Goal: Information Seeking & Learning: Check status

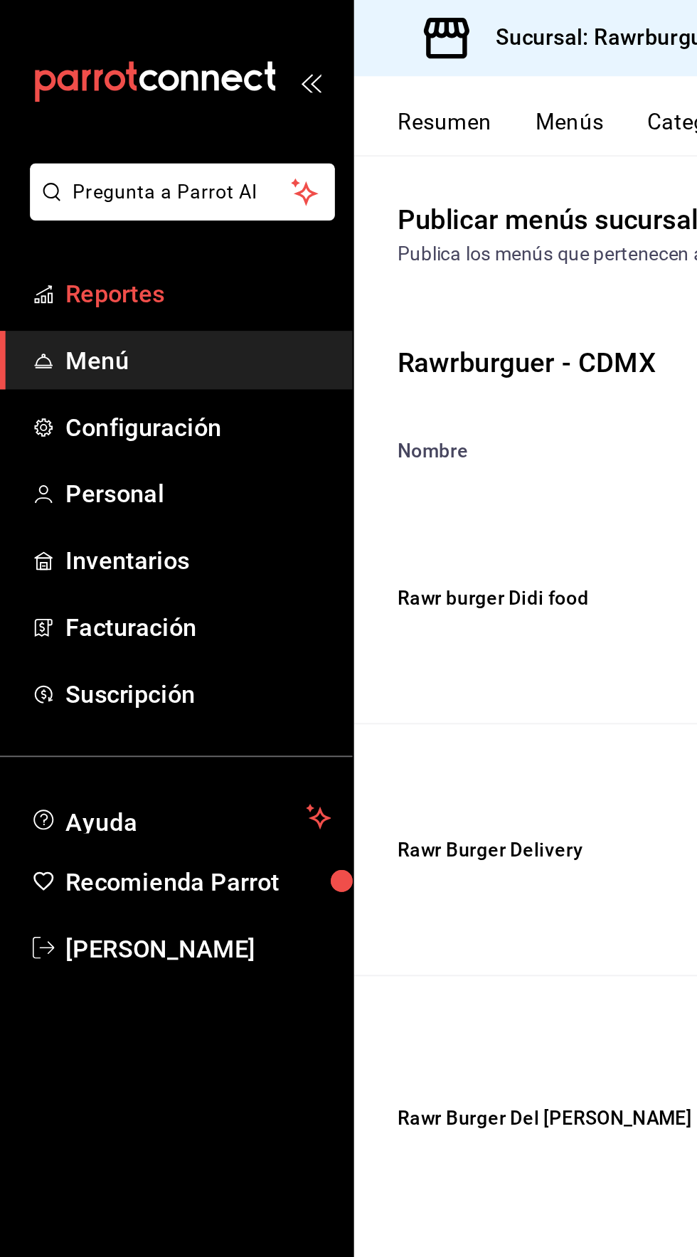
click at [57, 153] on span "Reportes" at bounding box center [103, 153] width 139 height 19
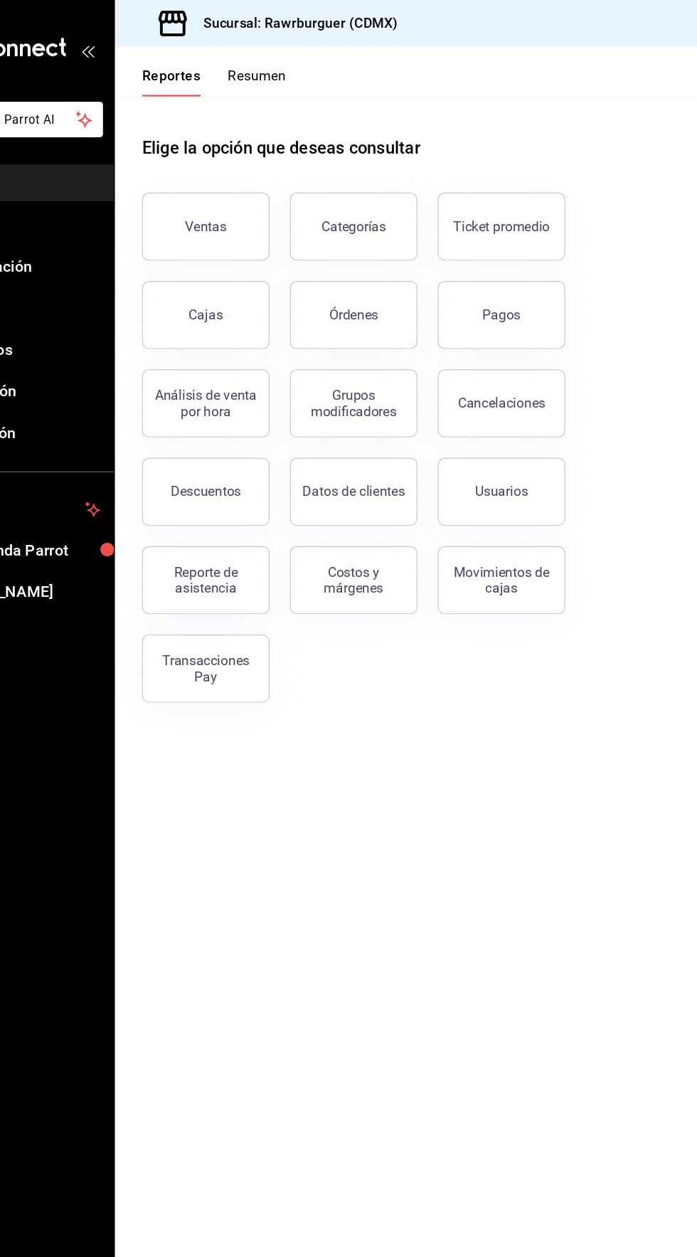
click at [290, 69] on button "Resumen" at bounding box center [304, 69] width 49 height 24
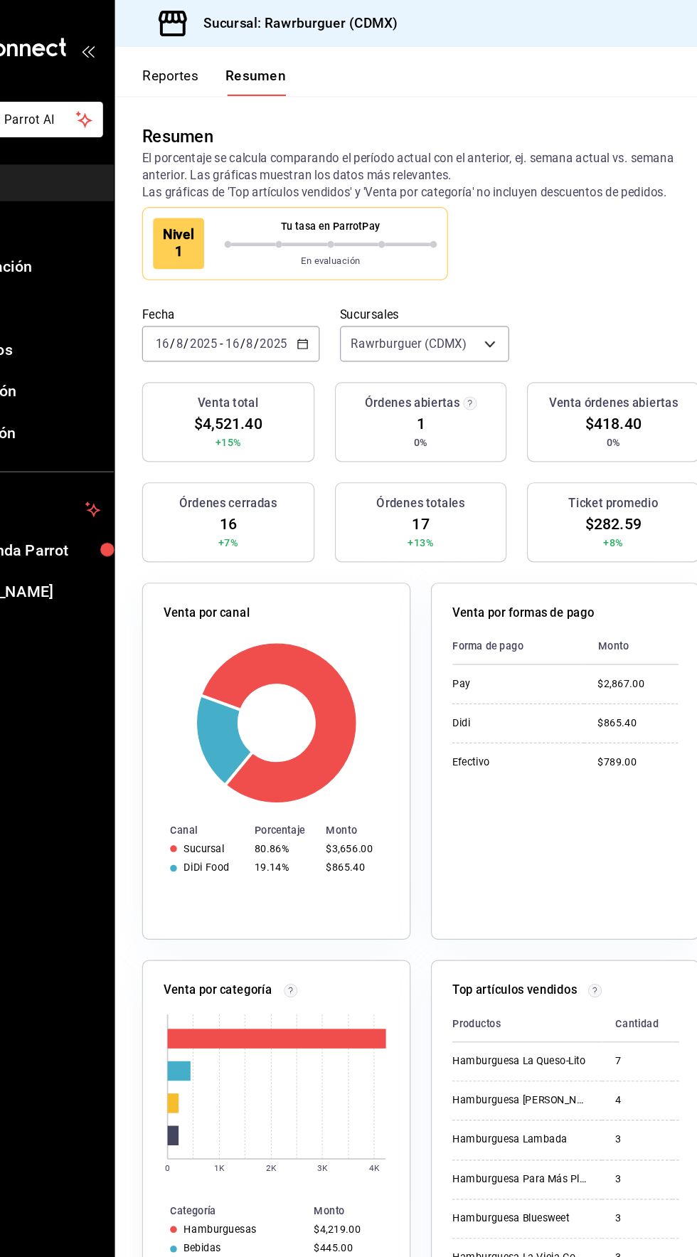
click at [282, 287] on input "16" at bounding box center [283, 287] width 13 height 11
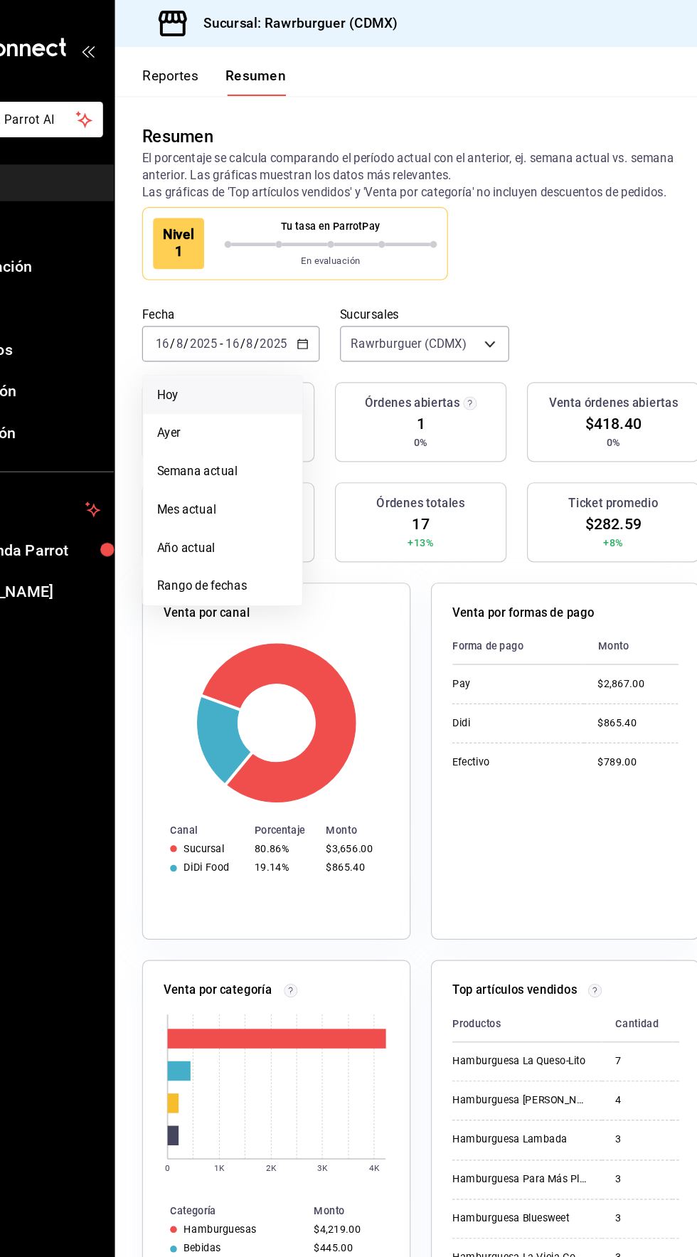
click at [241, 334] on span "Hoy" at bounding box center [275, 331] width 110 height 15
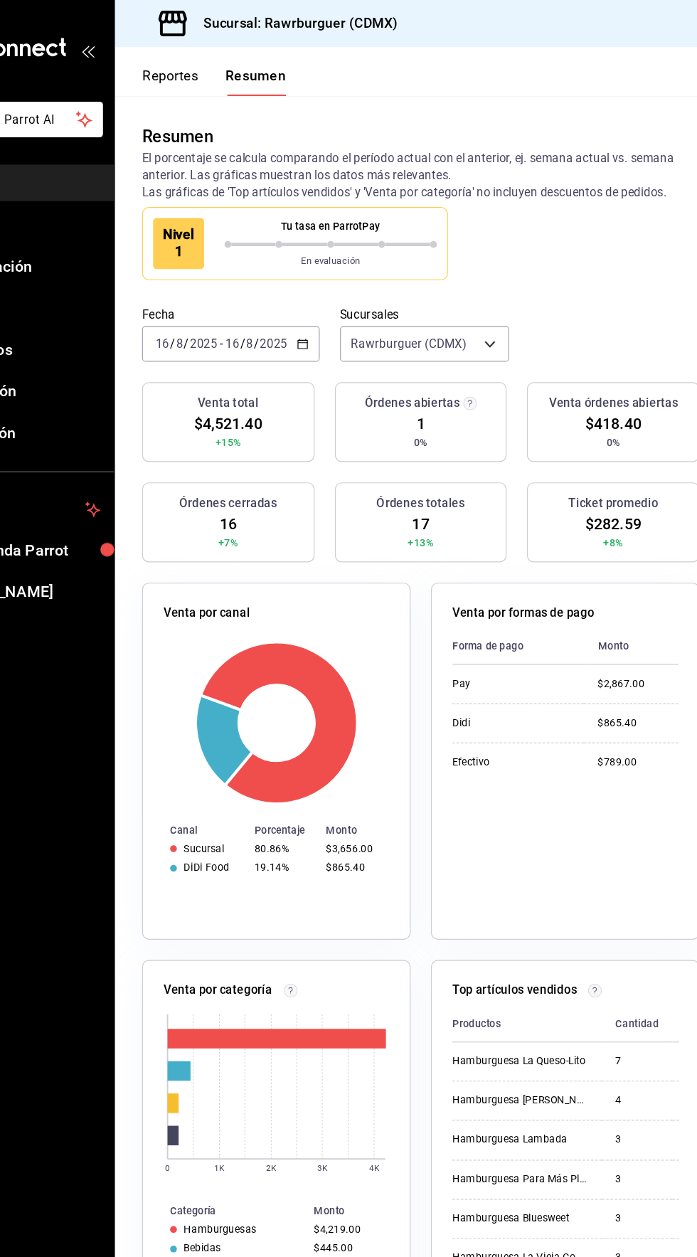
click at [282, 287] on input "16" at bounding box center [283, 287] width 13 height 11
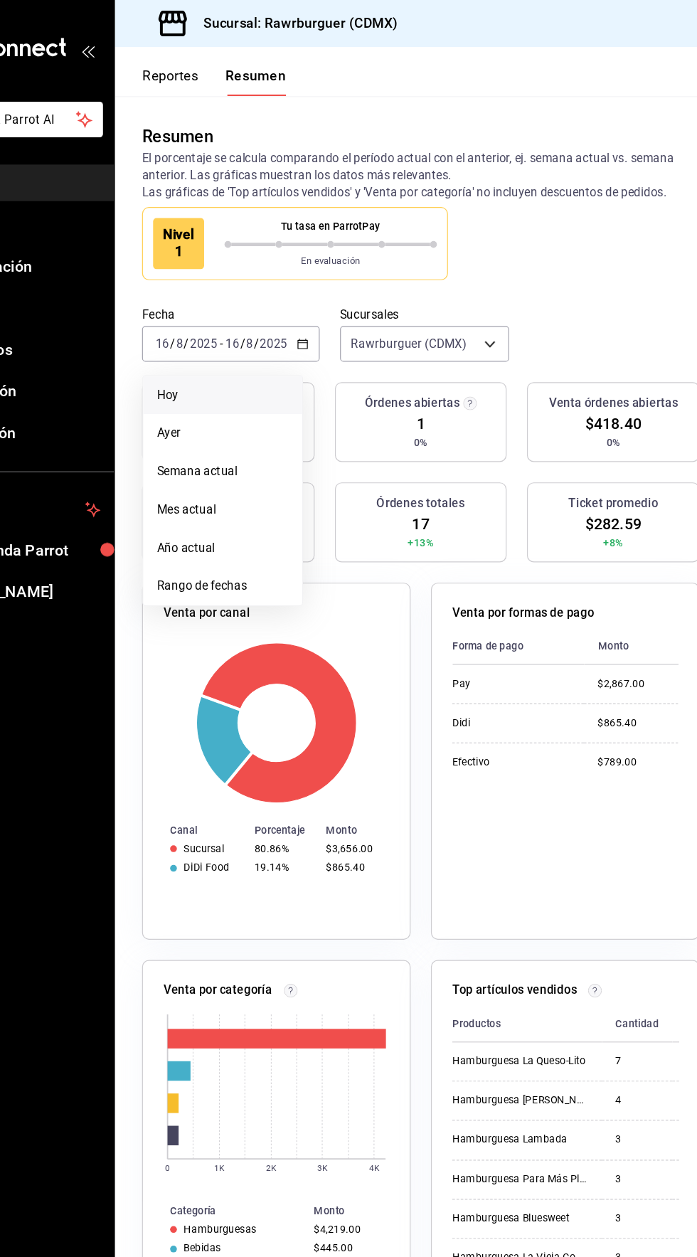
click at [414, 361] on div "Órdenes abiertas 1 0%" at bounding box center [441, 353] width 144 height 67
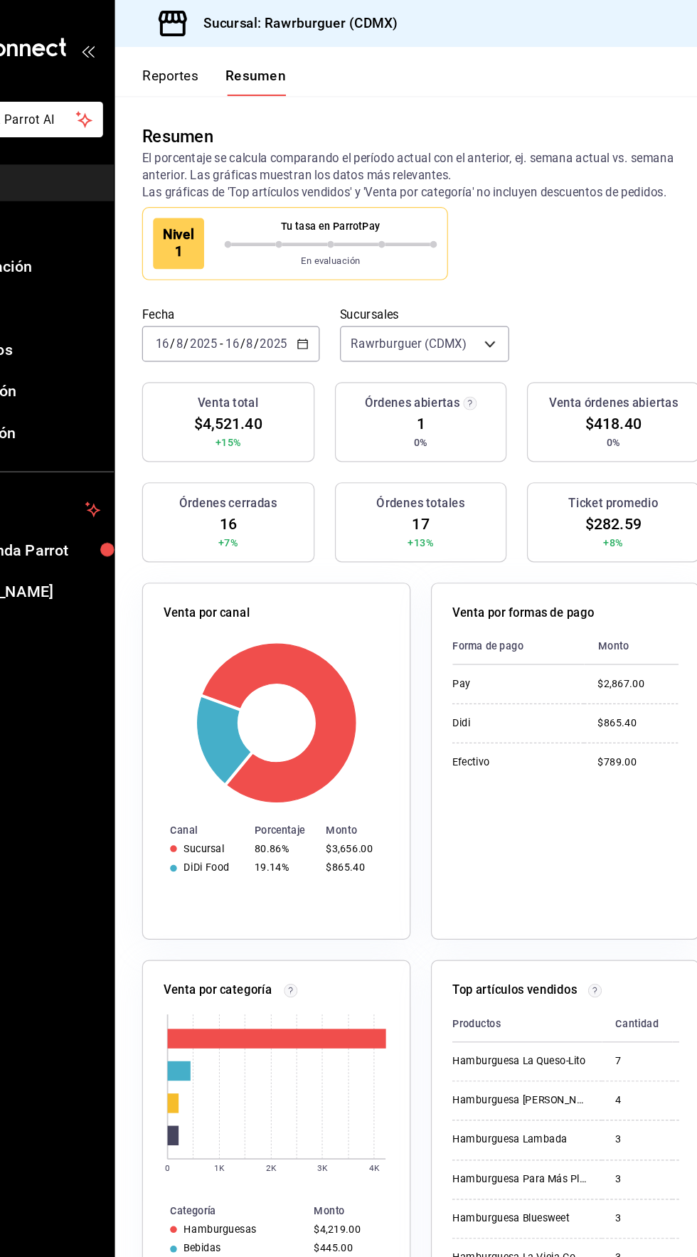
click at [313, 292] on input "2025" at bounding box center [318, 287] width 24 height 11
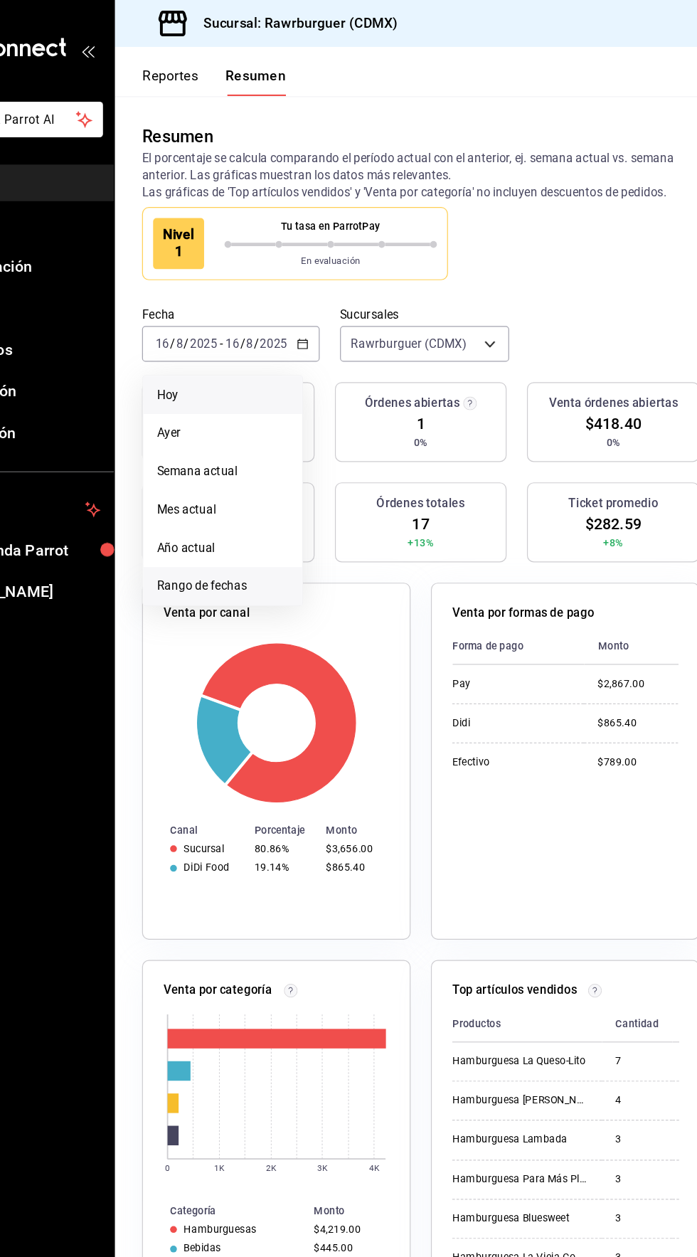
click at [253, 490] on span "Rango de fechas" at bounding box center [275, 491] width 110 height 15
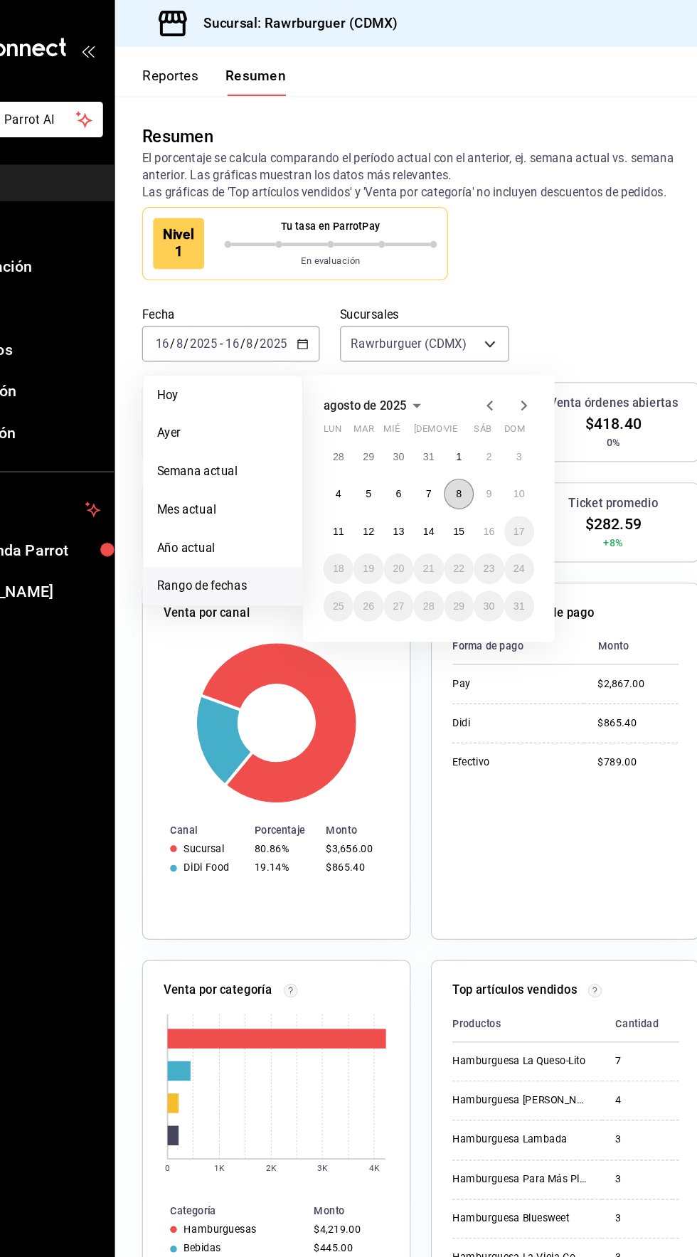
click at [472, 412] on abbr "8" at bounding box center [472, 414] width 5 height 10
click at [472, 413] on abbr "8" at bounding box center [472, 414] width 5 height 10
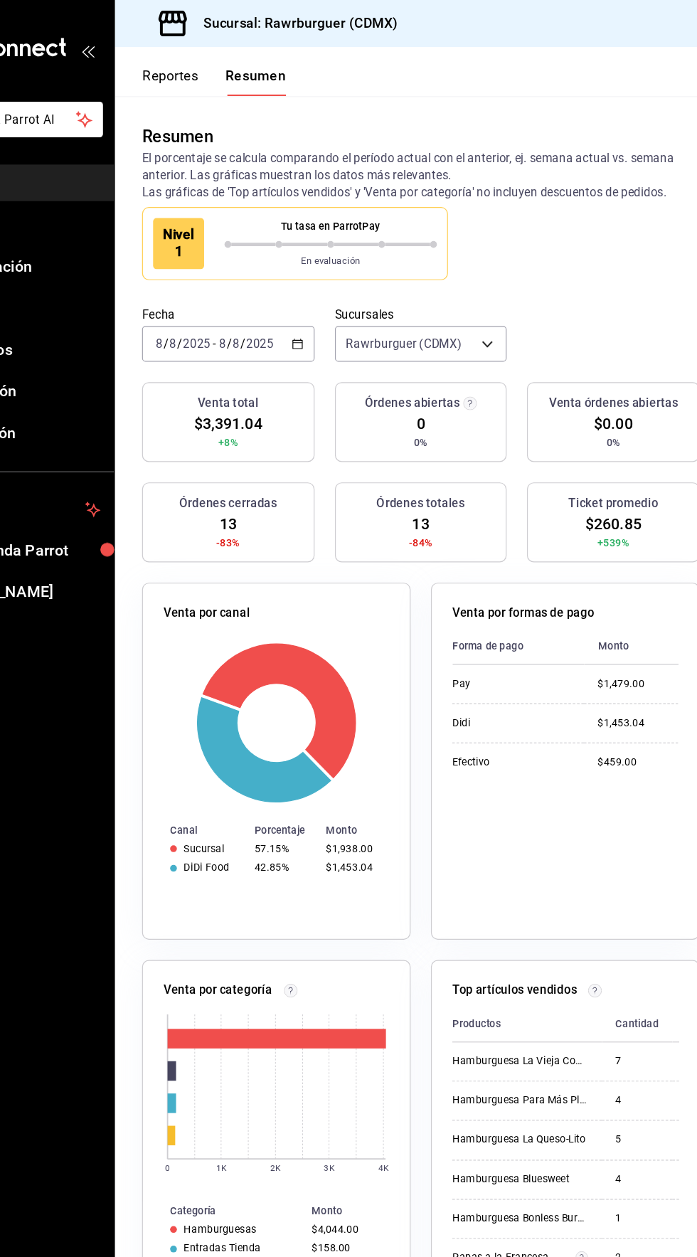
click at [274, 287] on input "8" at bounding box center [274, 287] width 7 height 11
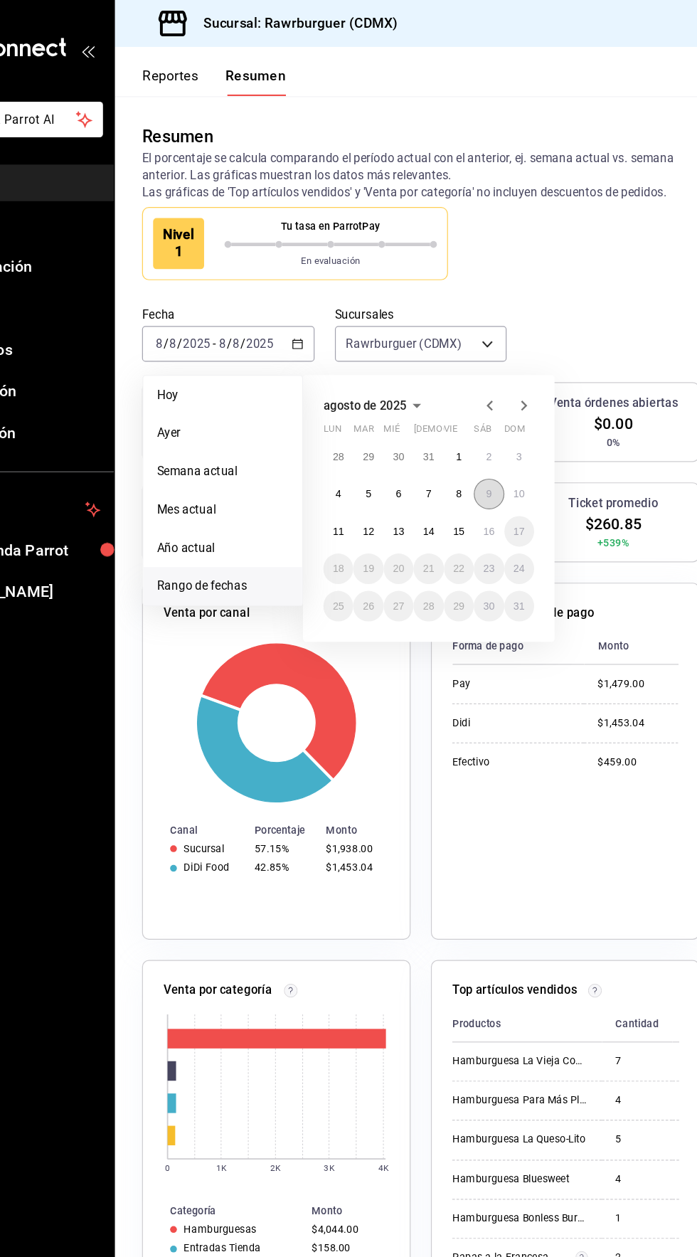
click at [497, 413] on abbr "9" at bounding box center [497, 414] width 5 height 10
click at [499, 409] on abbr "9" at bounding box center [497, 414] width 5 height 10
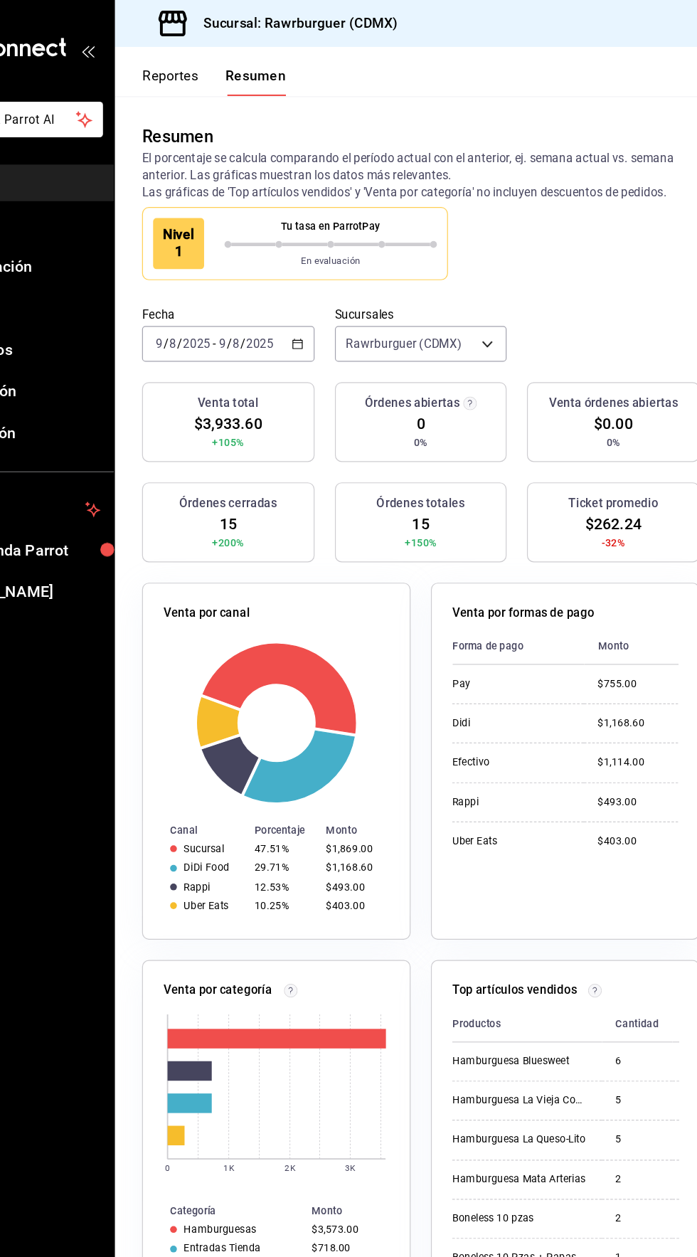
click at [234, 461] on div "Órdenes cerradas 15 +200%" at bounding box center [280, 437] width 144 height 67
click at [248, 484] on div "Venta por canal Canal Porcentaje Monto Sucursal 47.51% $1,869.00 DiDi Food 29.7…" at bounding box center [312, 629] width 242 height 316
